Goal: Find contact information: Find contact information

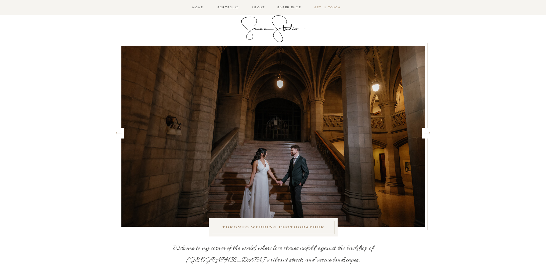
click at [330, 6] on nav "Get in Touch" at bounding box center [327, 7] width 30 height 5
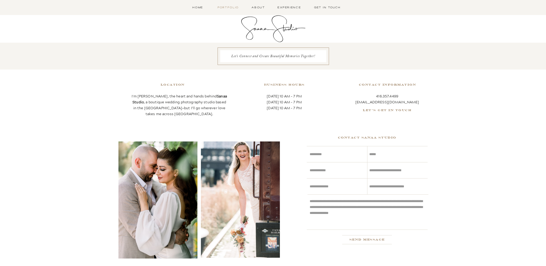
click at [230, 5] on nav "Portfolio" at bounding box center [229, 7] width 24 height 5
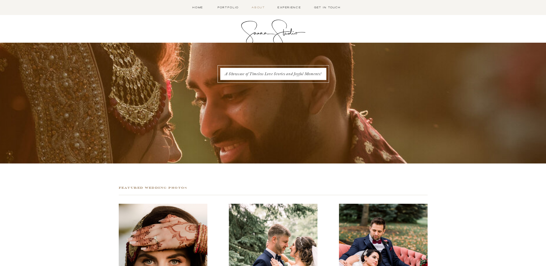
click at [259, 7] on nav "About" at bounding box center [259, 7] width 16 height 5
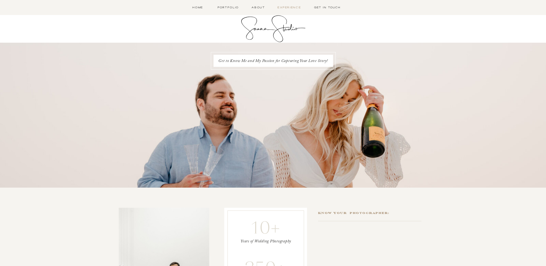
click at [288, 7] on nav "Experience" at bounding box center [289, 7] width 26 height 5
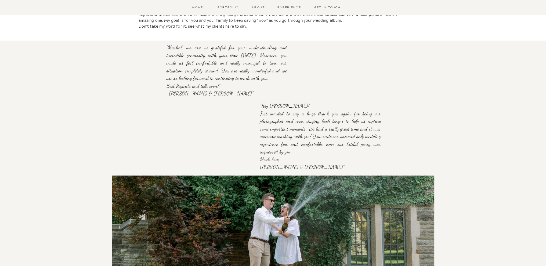
scroll to position [510, 0]
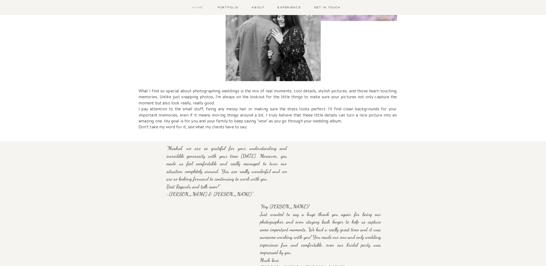
click at [197, 8] on nav "Home" at bounding box center [197, 7] width 17 height 5
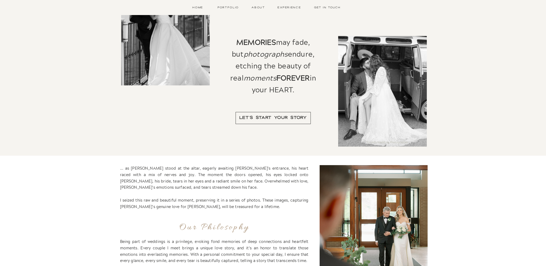
scroll to position [322, 0]
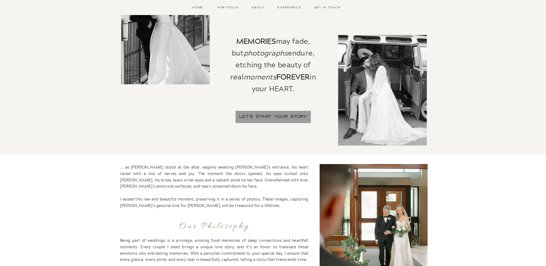
click at [270, 115] on div at bounding box center [273, 117] width 75 height 12
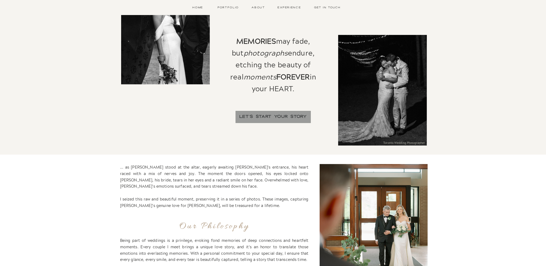
click at [272, 116] on div at bounding box center [273, 117] width 75 height 12
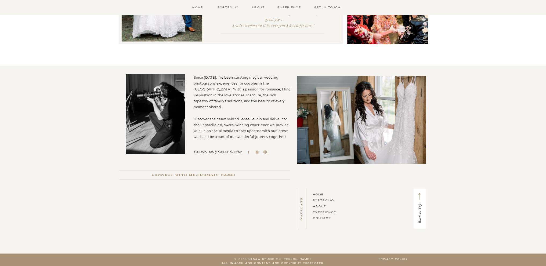
scroll to position [1399, 0]
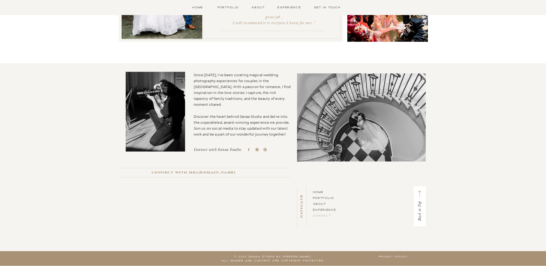
click at [328, 216] on link "CONTACT" at bounding box center [322, 216] width 19 height 4
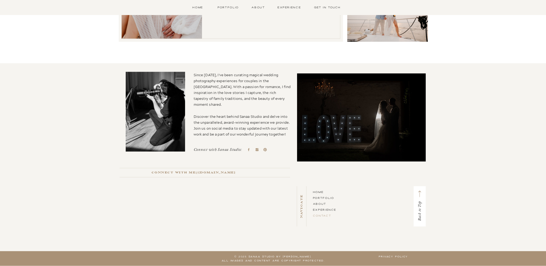
click at [325, 215] on link "CONTACT" at bounding box center [322, 216] width 19 height 4
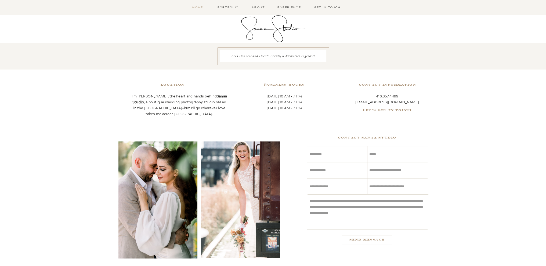
click at [196, 7] on nav "Home" at bounding box center [197, 7] width 17 height 5
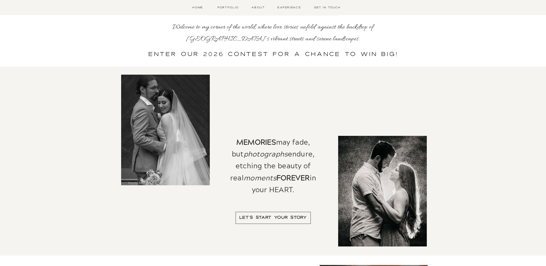
scroll to position [269, 0]
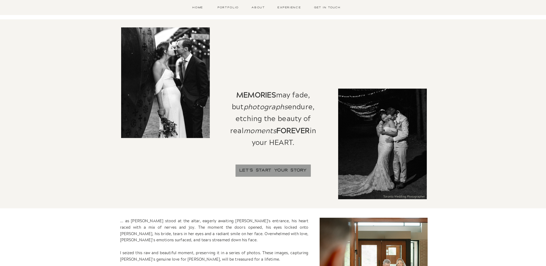
click at [279, 169] on div at bounding box center [273, 171] width 75 height 12
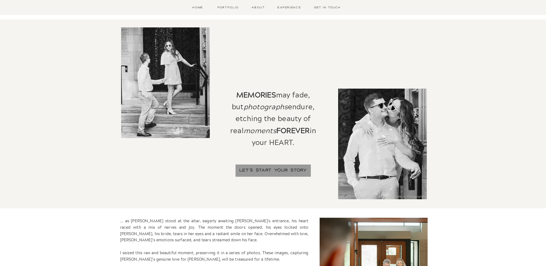
click at [280, 169] on div at bounding box center [273, 171] width 75 height 12
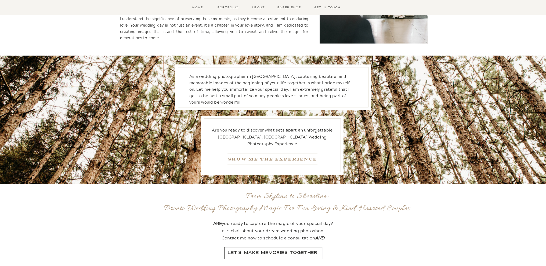
scroll to position [618, 0]
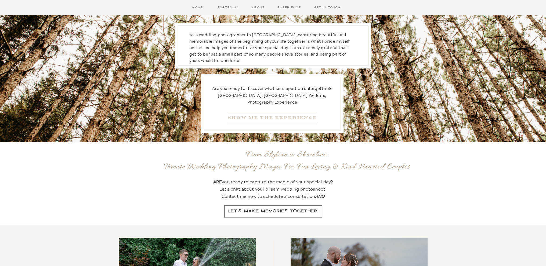
click at [273, 117] on nav "Show me The Experience" at bounding box center [273, 117] width 90 height 11
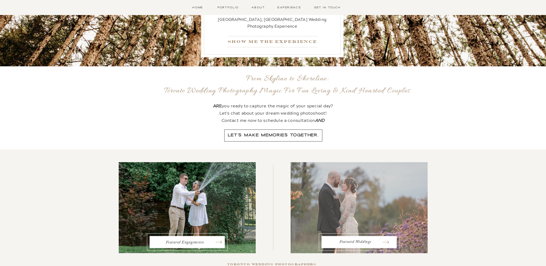
scroll to position [698, 0]
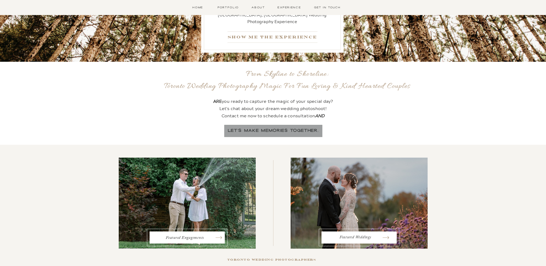
click at [272, 129] on div at bounding box center [273, 131] width 98 height 12
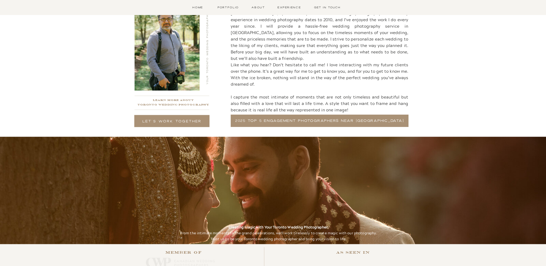
scroll to position [994, 0]
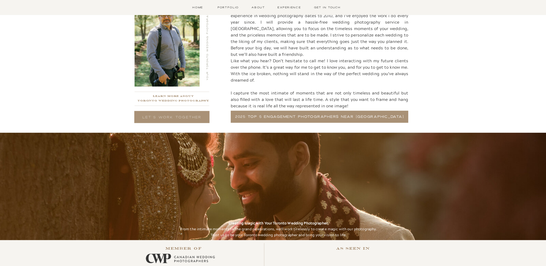
click at [176, 116] on h2 "Let's Work Together" at bounding box center [172, 117] width 75 height 12
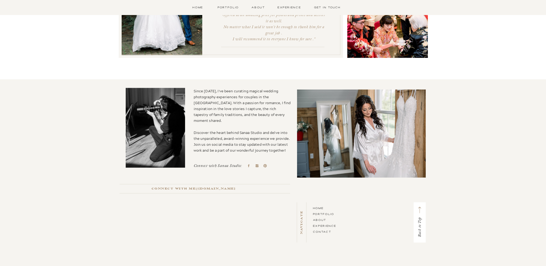
scroll to position [1399, 0]
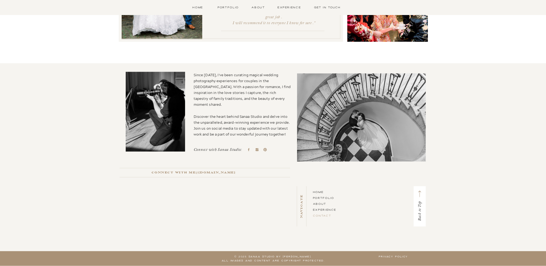
click at [323, 215] on link "CONTACT" at bounding box center [322, 216] width 19 height 4
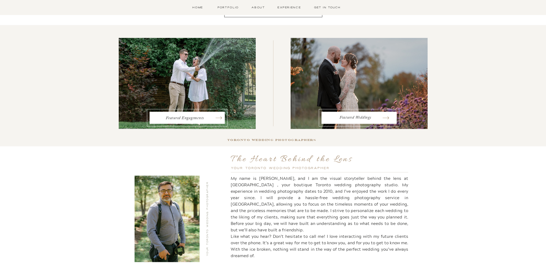
scroll to position [727, 0]
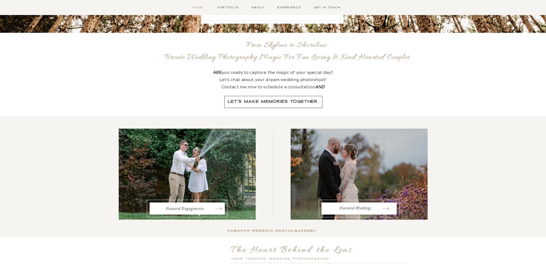
click at [199, 6] on nav "Home" at bounding box center [197, 7] width 17 height 5
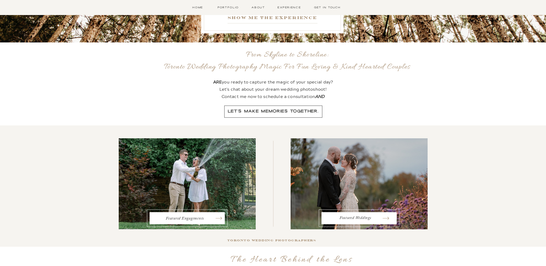
scroll to position [647, 0]
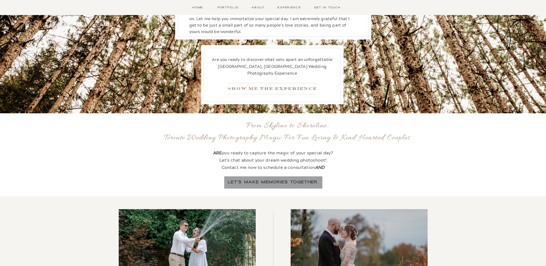
click at [263, 183] on div at bounding box center [273, 182] width 98 height 12
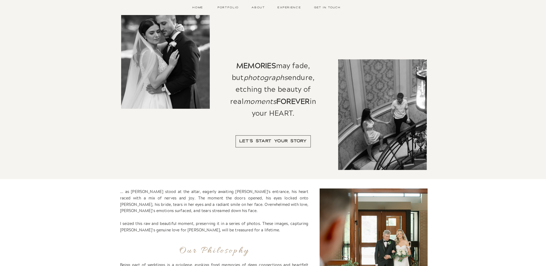
scroll to position [298, 0]
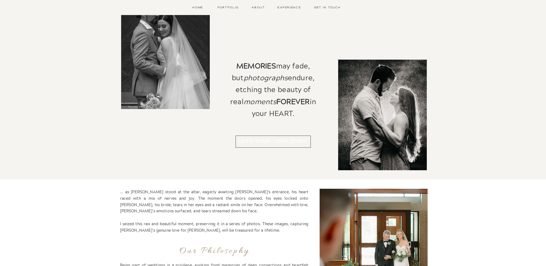
click at [270, 140] on b "Let's Start Your Story" at bounding box center [273, 141] width 68 height 6
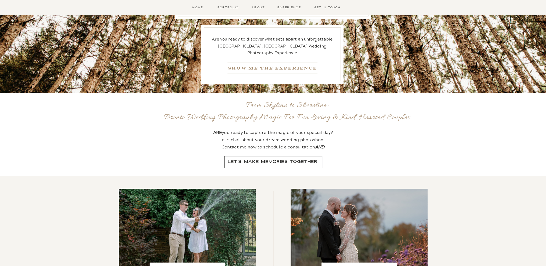
scroll to position [674, 0]
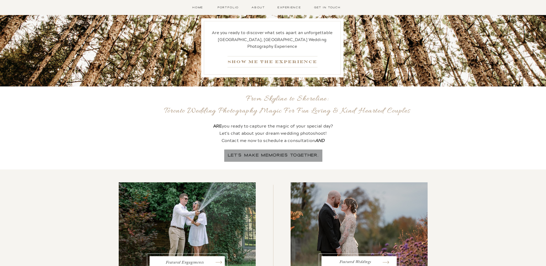
click at [266, 155] on div at bounding box center [273, 156] width 98 height 12
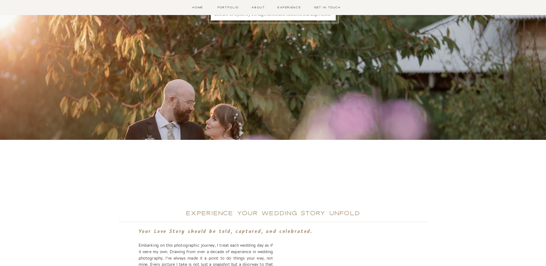
scroll to position [27, 0]
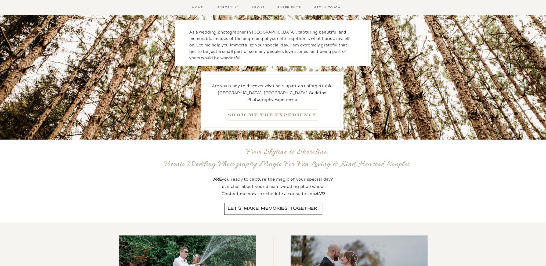
scroll to position [620, 0]
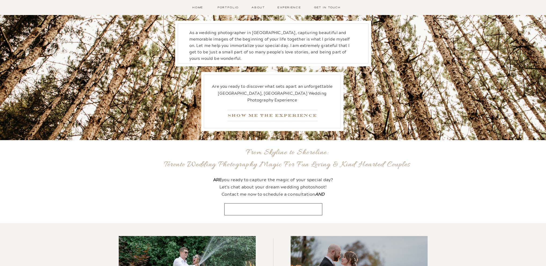
click at [261, 208] on b "let's make memories together." at bounding box center [273, 209] width 91 height 6
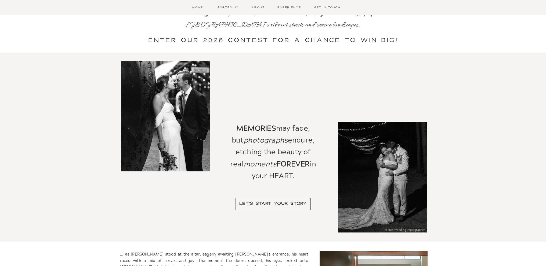
scroll to position [244, 0]
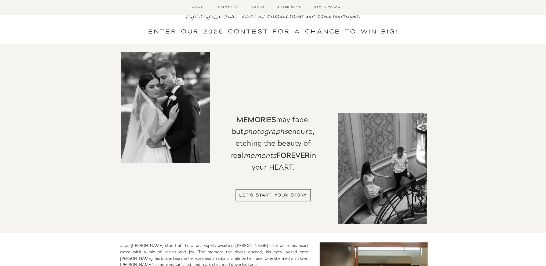
click at [267, 194] on b "Let's Start Your Story" at bounding box center [273, 195] width 68 height 6
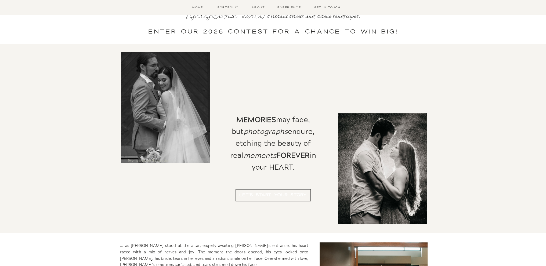
click at [279, 195] on b "Let's Start Your Story" at bounding box center [273, 195] width 68 height 6
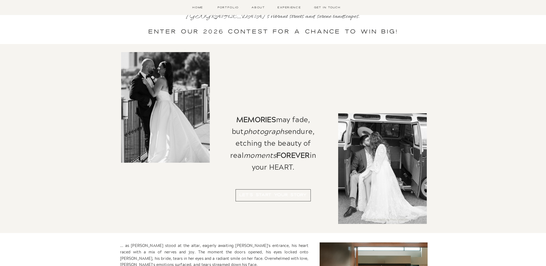
click at [257, 195] on b "Let's Start Your Story" at bounding box center [273, 195] width 68 height 6
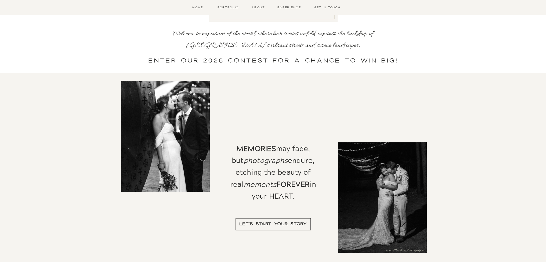
scroll to position [322, 0]
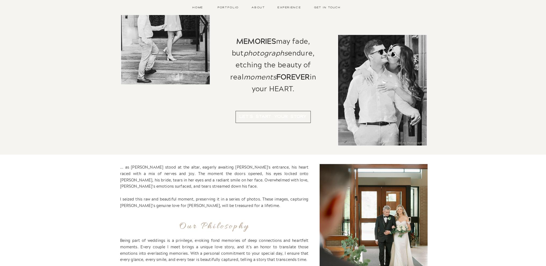
click at [286, 114] on b "Let's Start Your Story" at bounding box center [273, 116] width 68 height 6
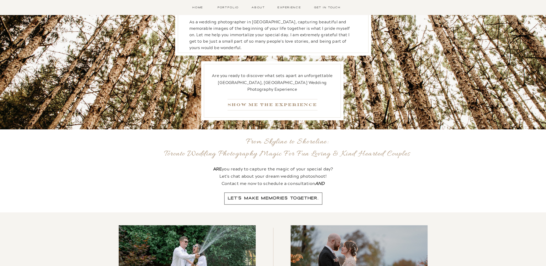
scroll to position [564, 0]
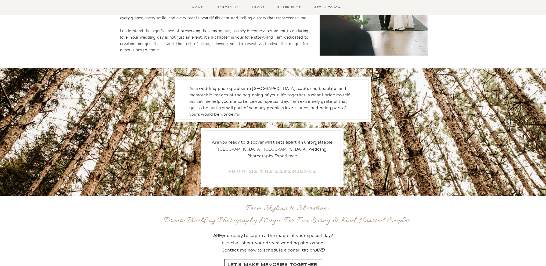
click at [314, 171] on nav "Show me The Experience" at bounding box center [273, 171] width 90 height 11
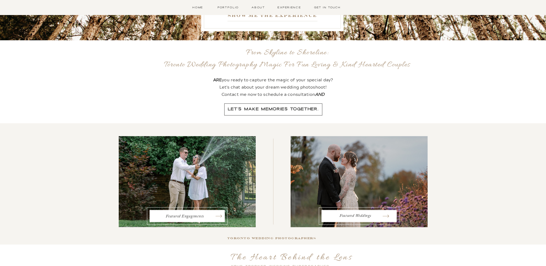
scroll to position [725, 0]
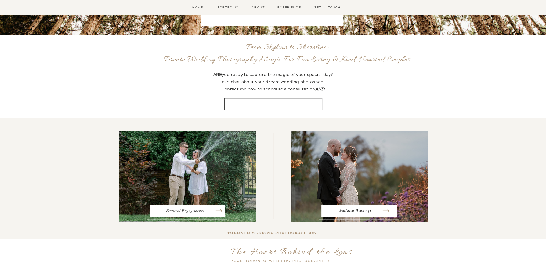
click at [277, 106] on b "let's make memories together." at bounding box center [273, 103] width 91 height 6
